Goal: Information Seeking & Learning: Learn about a topic

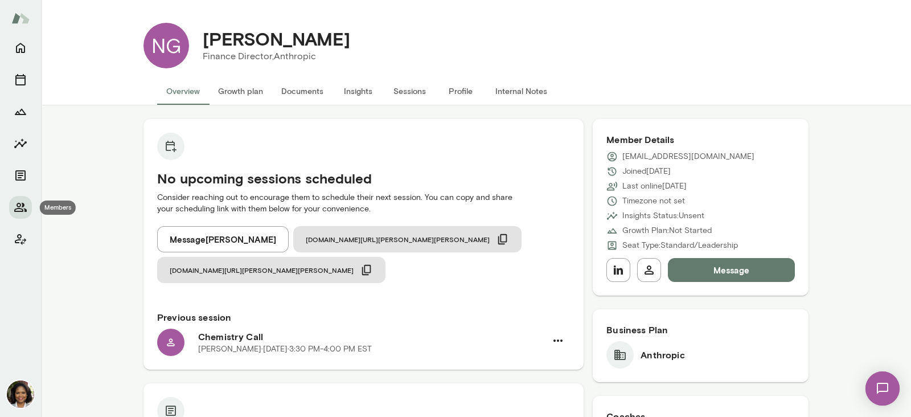
click at [18, 200] on icon "Members" at bounding box center [21, 207] width 14 height 14
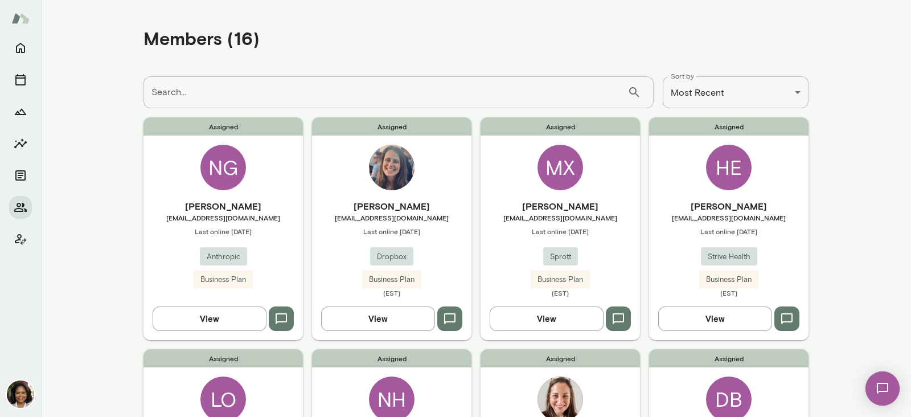
click at [532, 327] on button "View" at bounding box center [547, 318] width 114 height 24
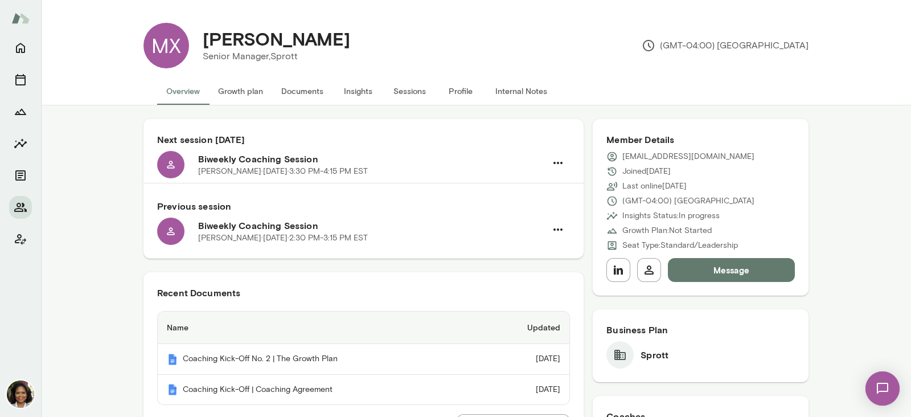
click at [350, 87] on button "Insights" at bounding box center [358, 90] width 51 height 27
